Goal: Information Seeking & Learning: Learn about a topic

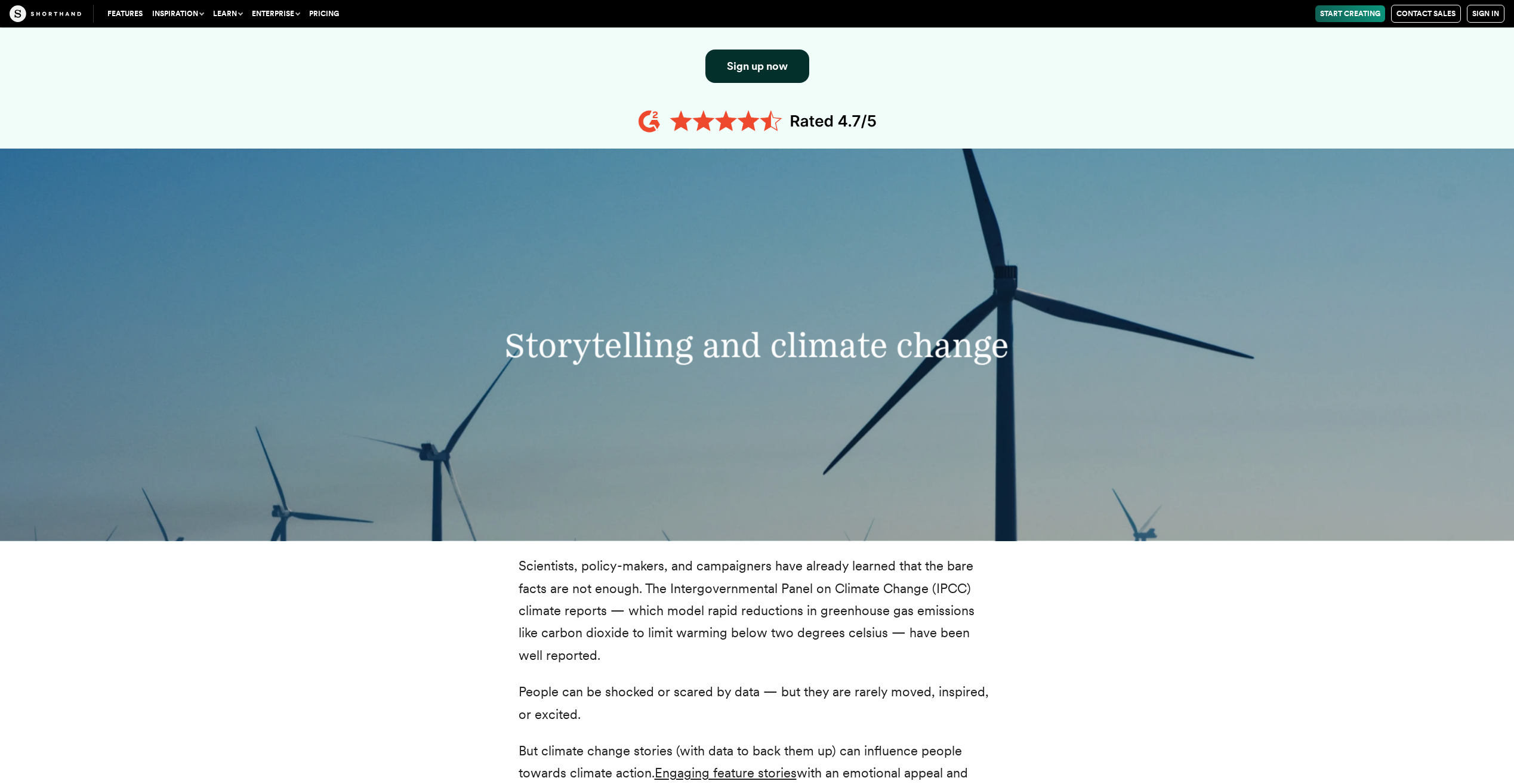
scroll to position [716, 0]
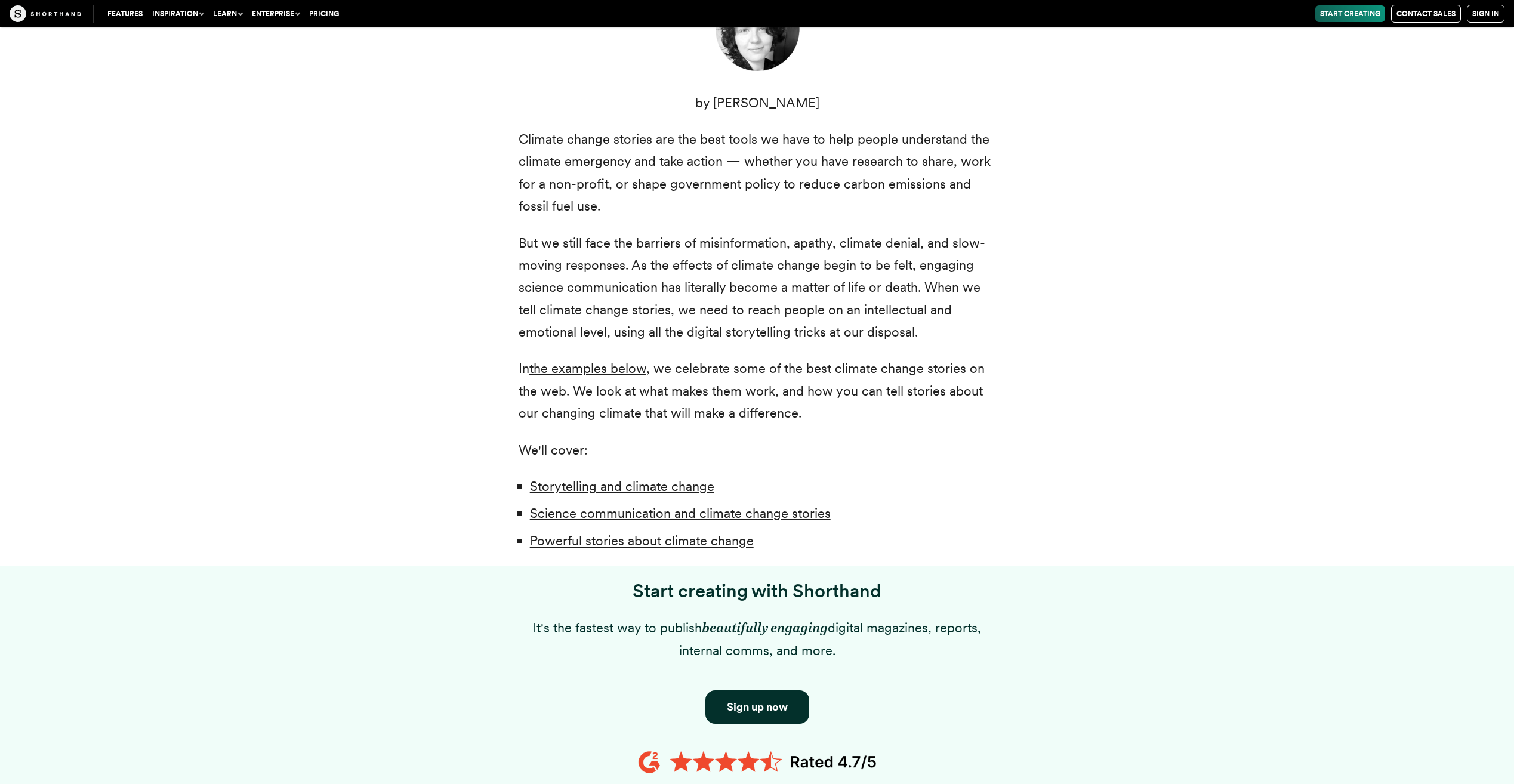
scroll to position [596, 0]
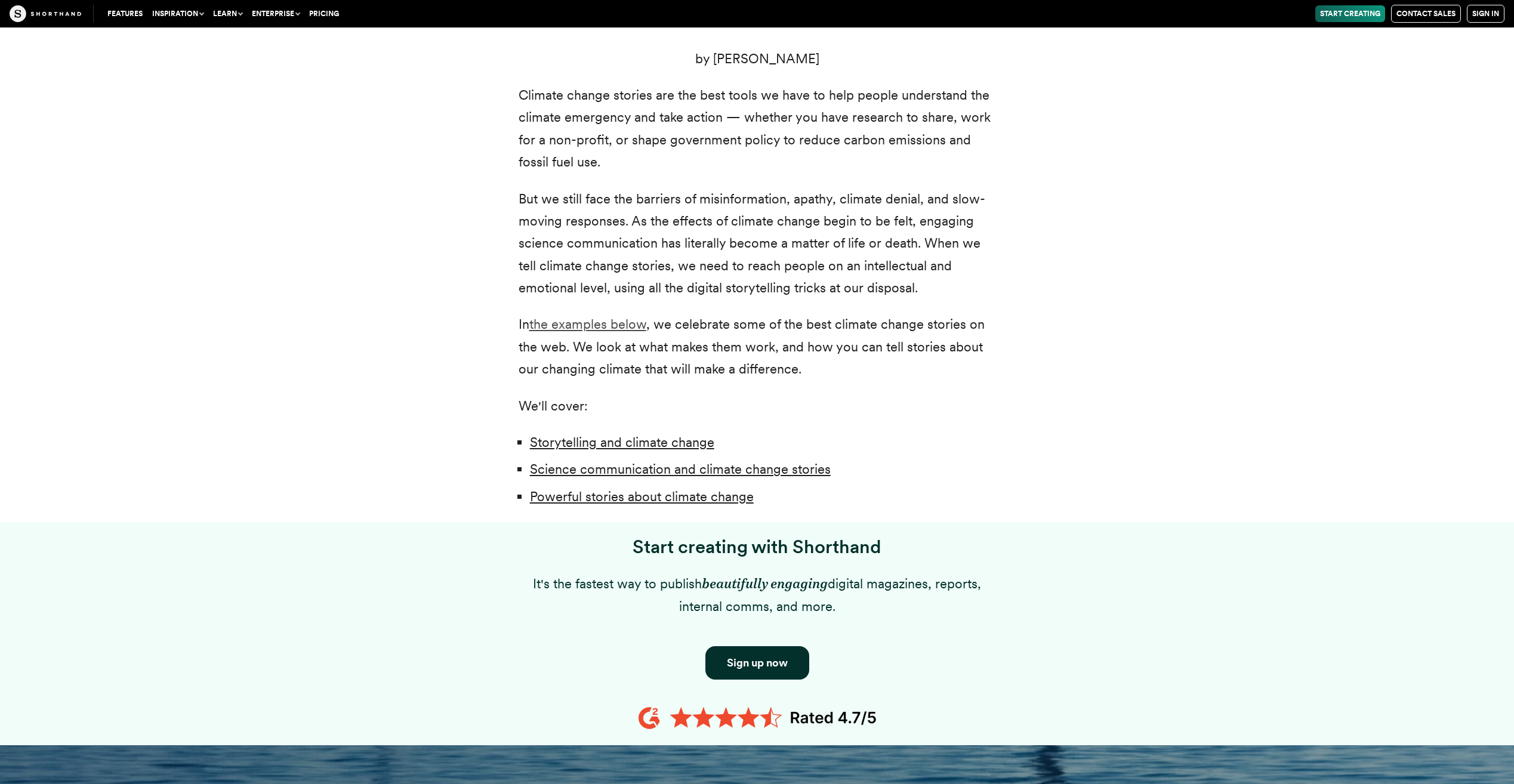
click at [596, 325] on link "the examples below" at bounding box center [587, 324] width 117 height 16
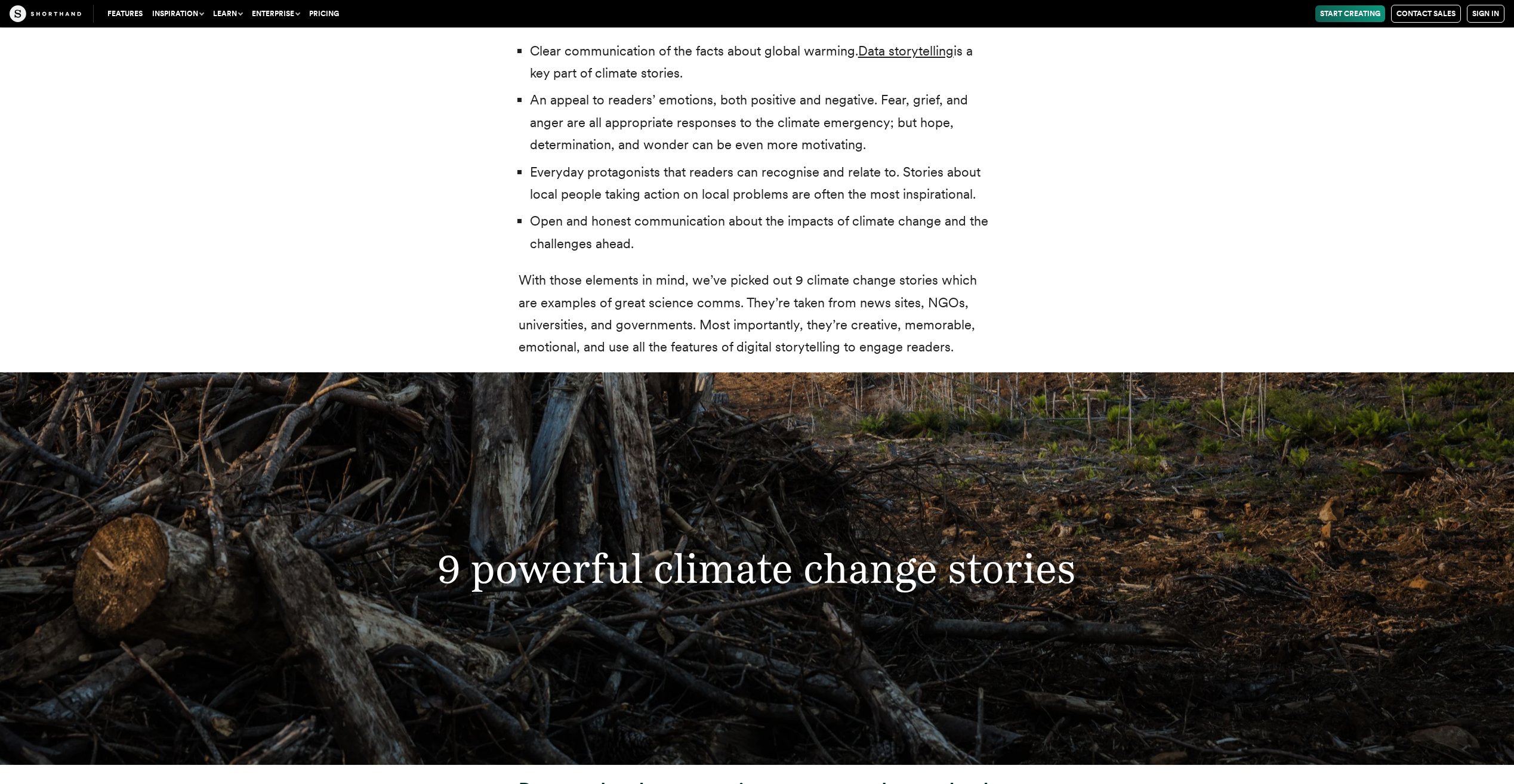
scroll to position [4409, 0]
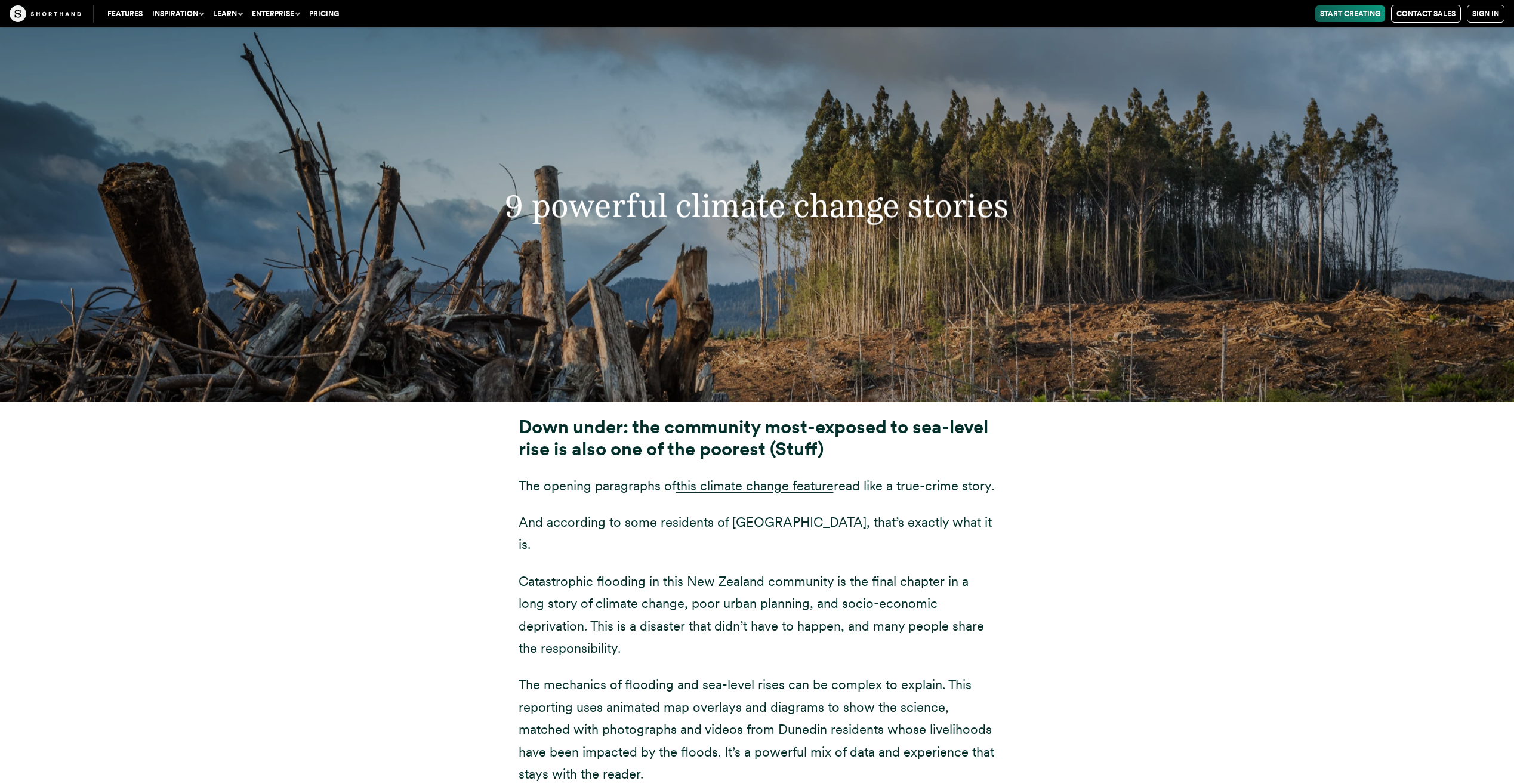
scroll to position [4468, 0]
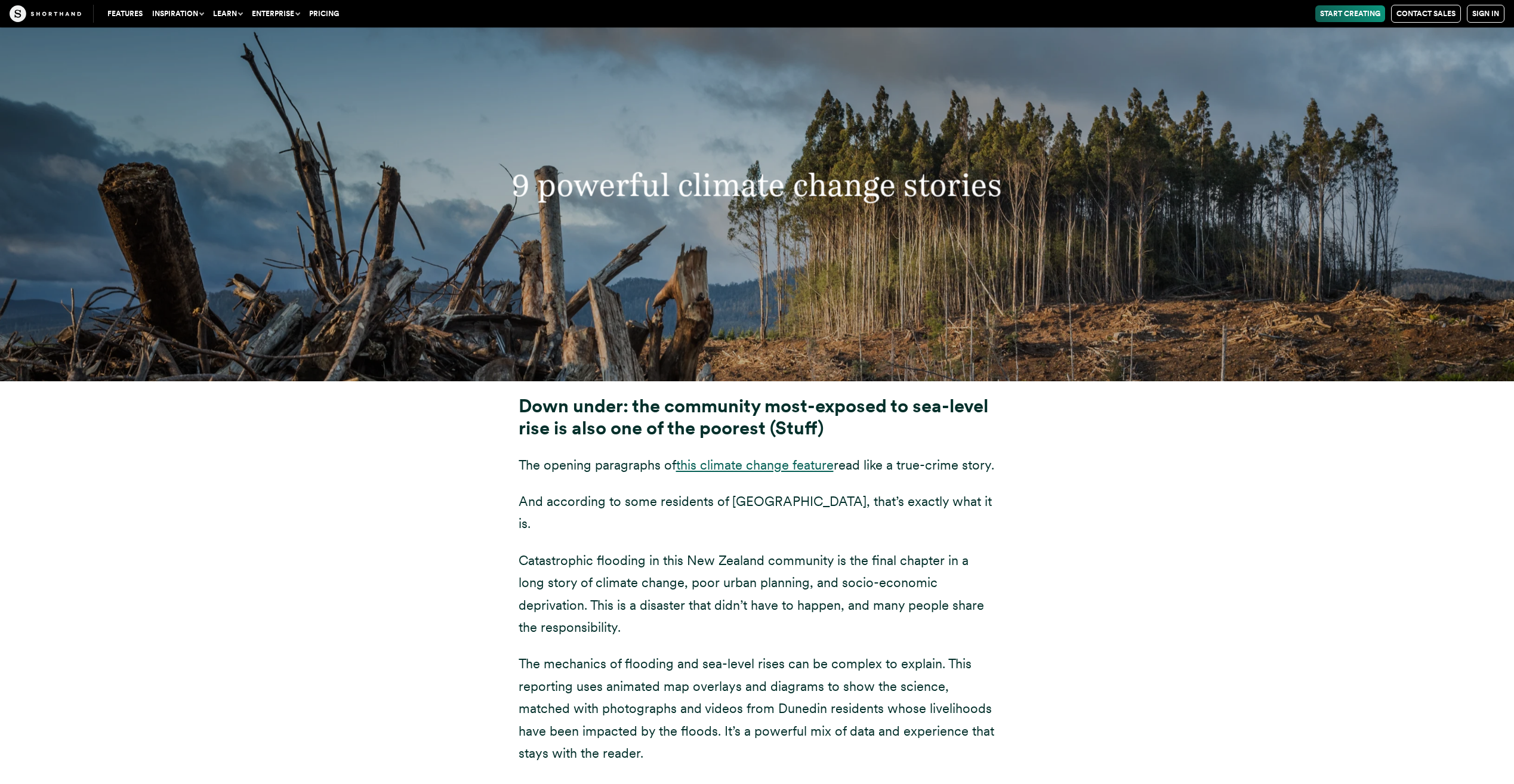
click at [724, 457] on link "this climate change feature" at bounding box center [754, 465] width 158 height 16
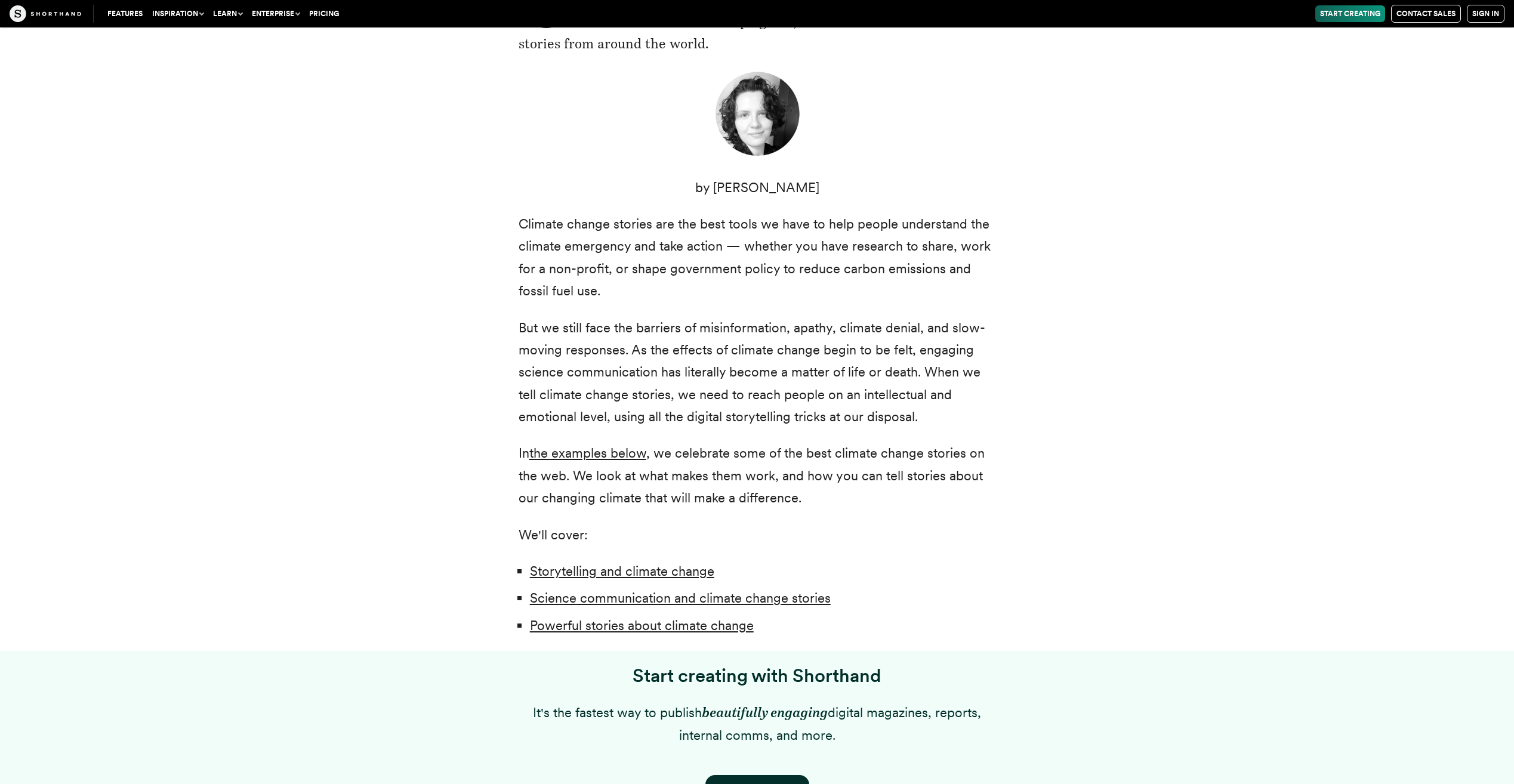
scroll to position [472, 0]
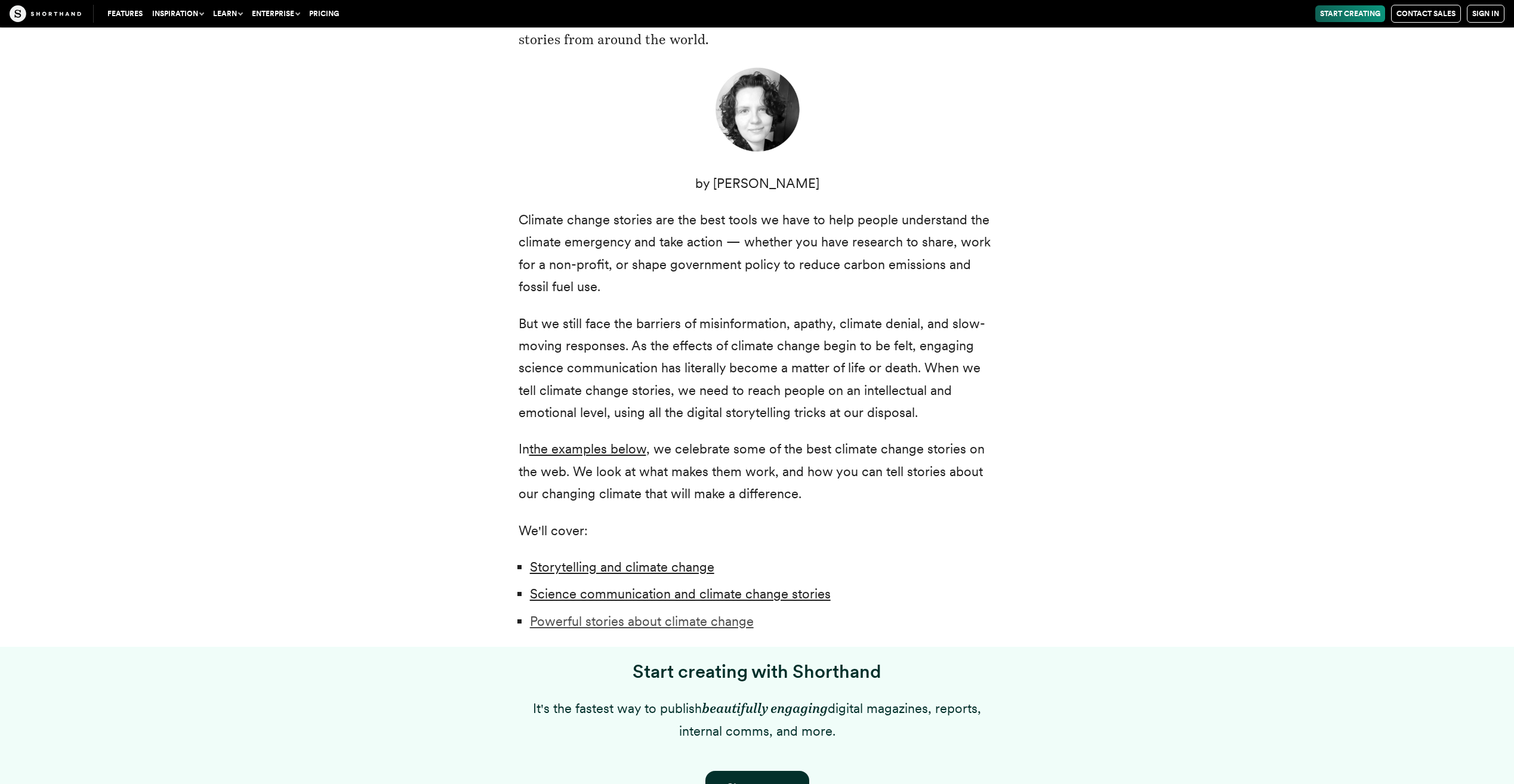
click at [663, 622] on link "Powerful stories about climate change" at bounding box center [641, 621] width 224 height 16
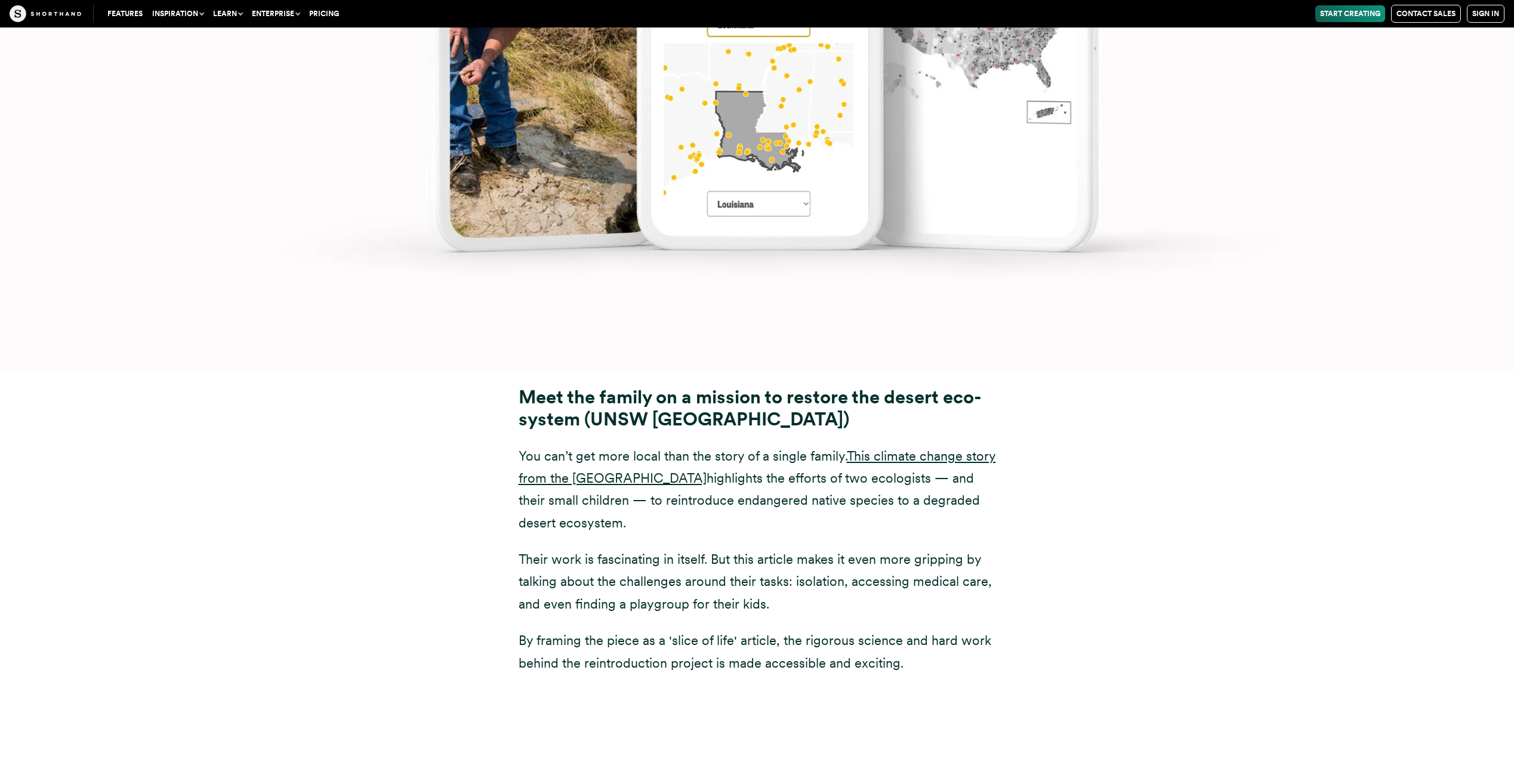
scroll to position [12343, 0]
click at [910, 447] on link "This climate change story from the [GEOGRAPHIC_DATA]" at bounding box center [757, 466] width 477 height 37
